Goal: Navigation & Orientation: Find specific page/section

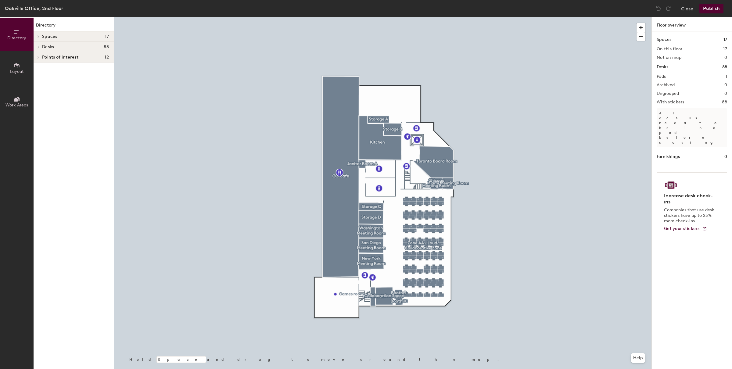
click at [684, 13] on div "Oakville Office, 2nd Floor Close Publish" at bounding box center [366, 8] width 732 height 17
click at [684, 13] on button "Close" at bounding box center [687, 9] width 12 height 10
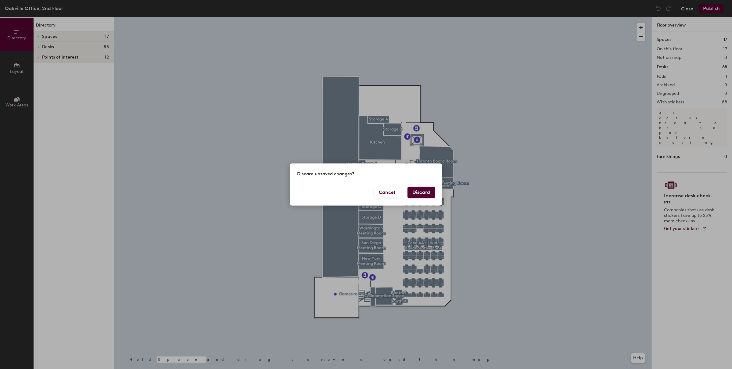
click at [687, 7] on div "Discard unsaved changes? Cancel Discard" at bounding box center [366, 184] width 732 height 369
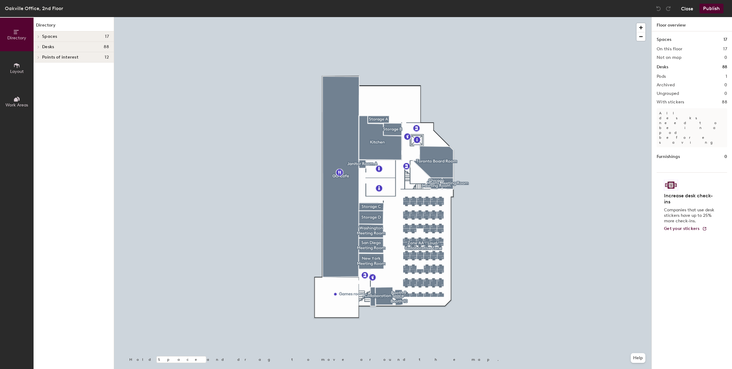
click at [683, 9] on button "Close" at bounding box center [687, 9] width 12 height 10
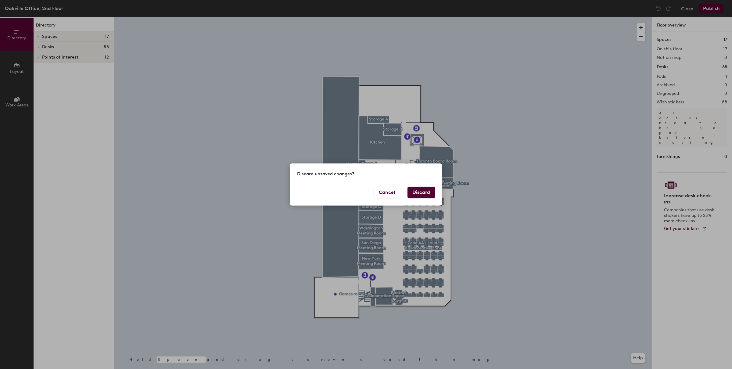
click at [420, 195] on button "Discard" at bounding box center [420, 193] width 27 height 12
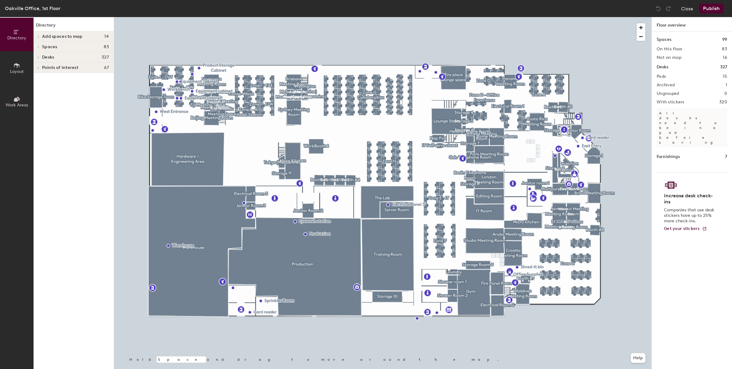
click at [479, 17] on div at bounding box center [382, 17] width 537 height 0
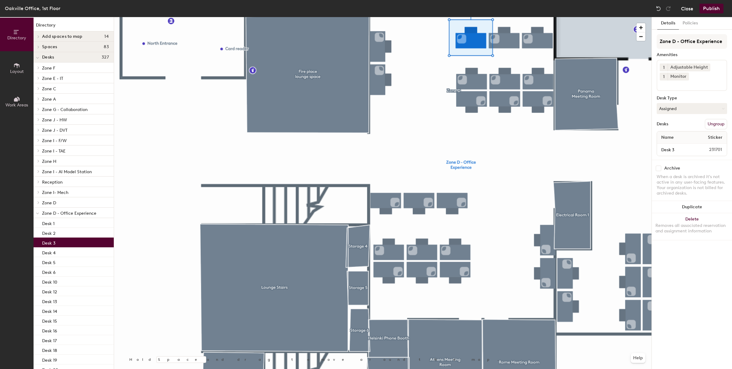
click at [683, 5] on button "Close" at bounding box center [687, 9] width 12 height 10
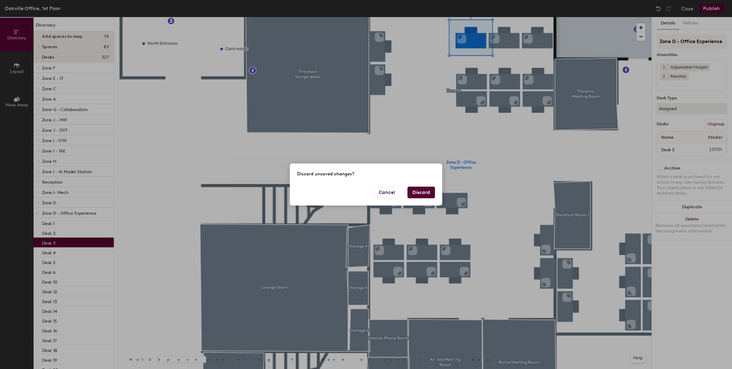
click at [423, 192] on button "Discard" at bounding box center [420, 193] width 27 height 12
